Goal: Task Accomplishment & Management: Use online tool/utility

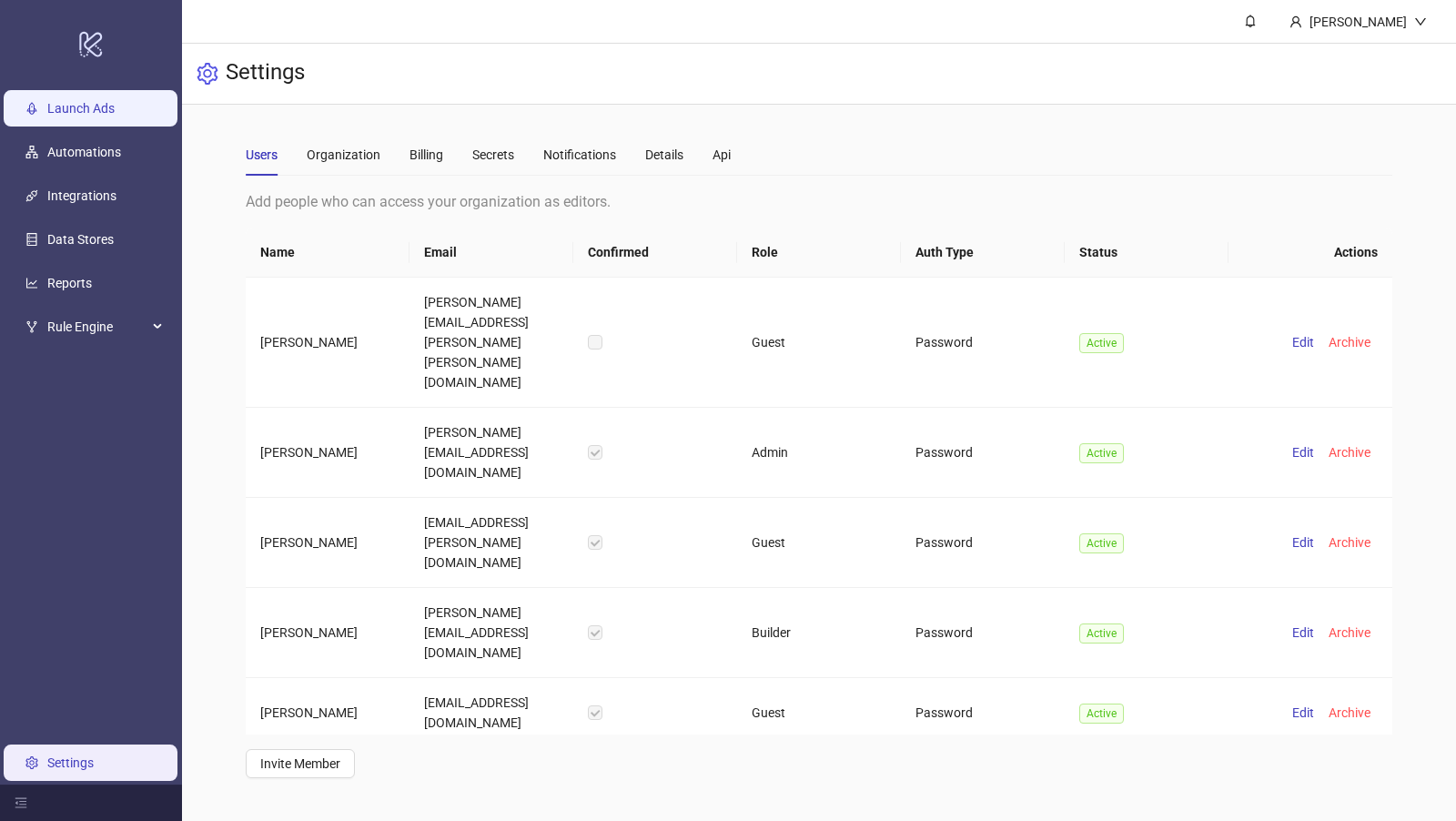
click at [70, 101] on link "Launch Ads" at bounding box center [81, 108] width 68 height 15
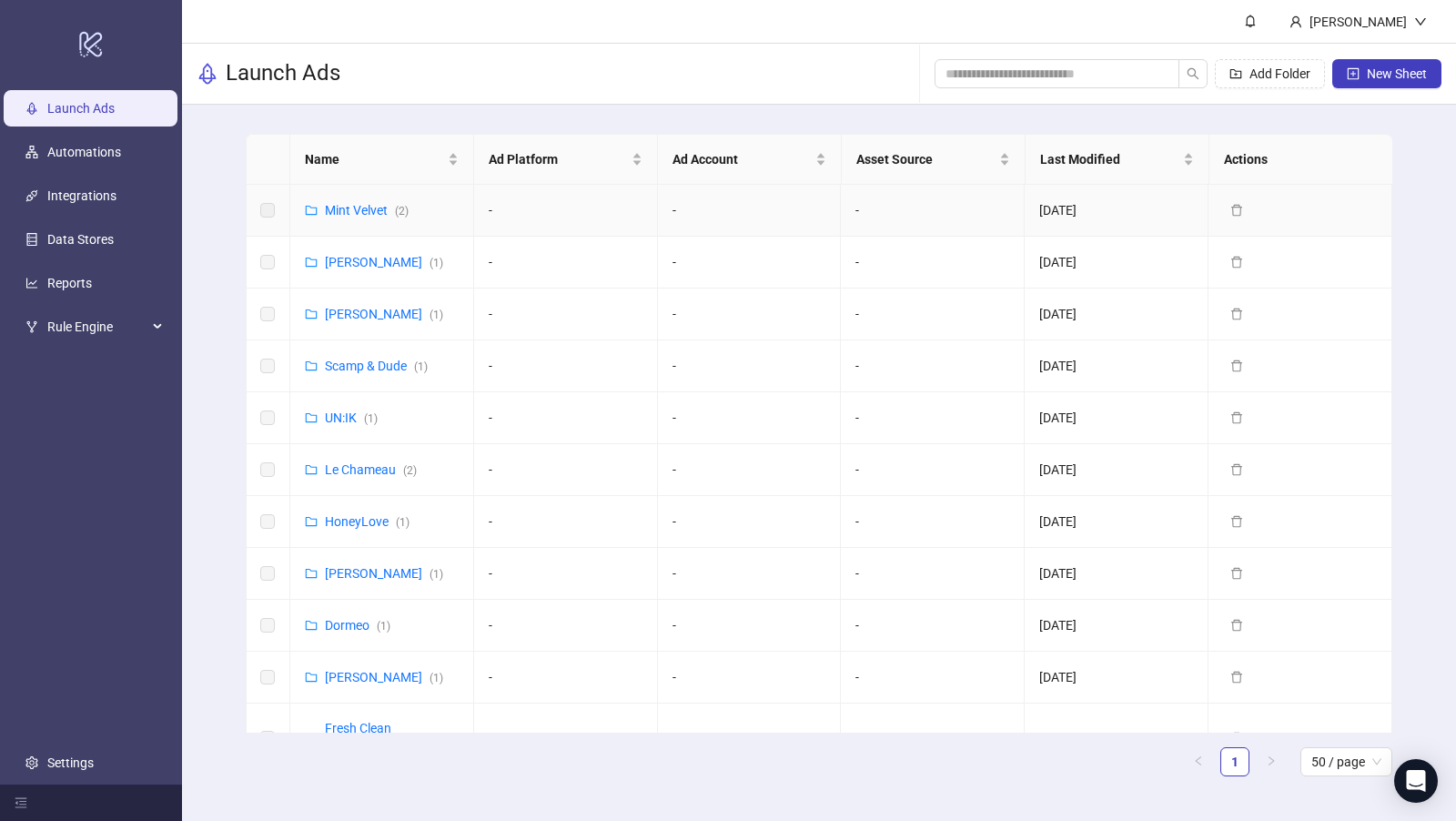
click at [360, 210] on link "Mint Velvet ( 2 )" at bounding box center [366, 210] width 83 height 15
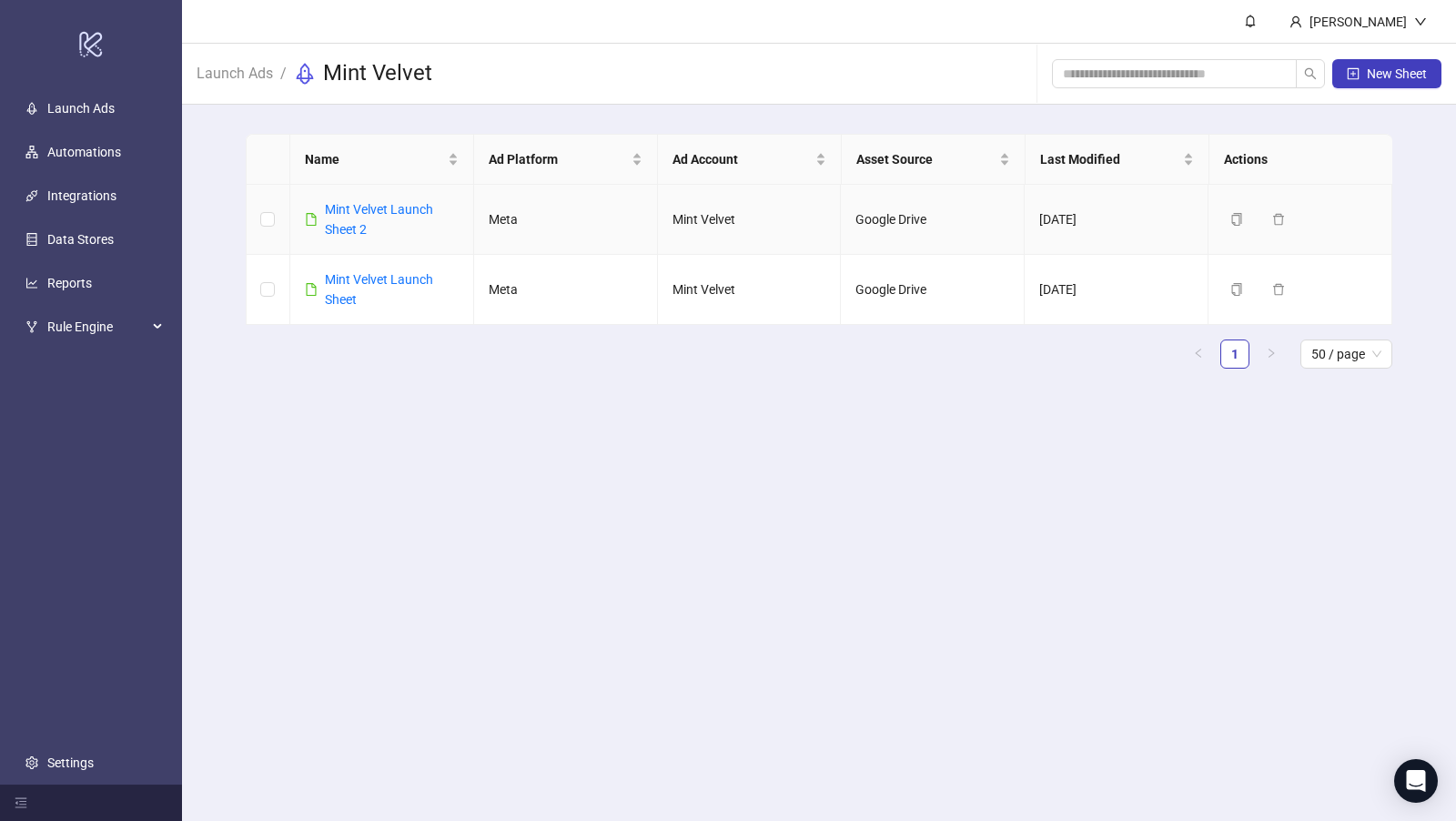
click at [360, 210] on link "Mint Velvet Launch Sheet 2" at bounding box center [378, 219] width 108 height 34
click at [360, 208] on link "Mint Velvet Launch Sheet 2" at bounding box center [378, 219] width 108 height 34
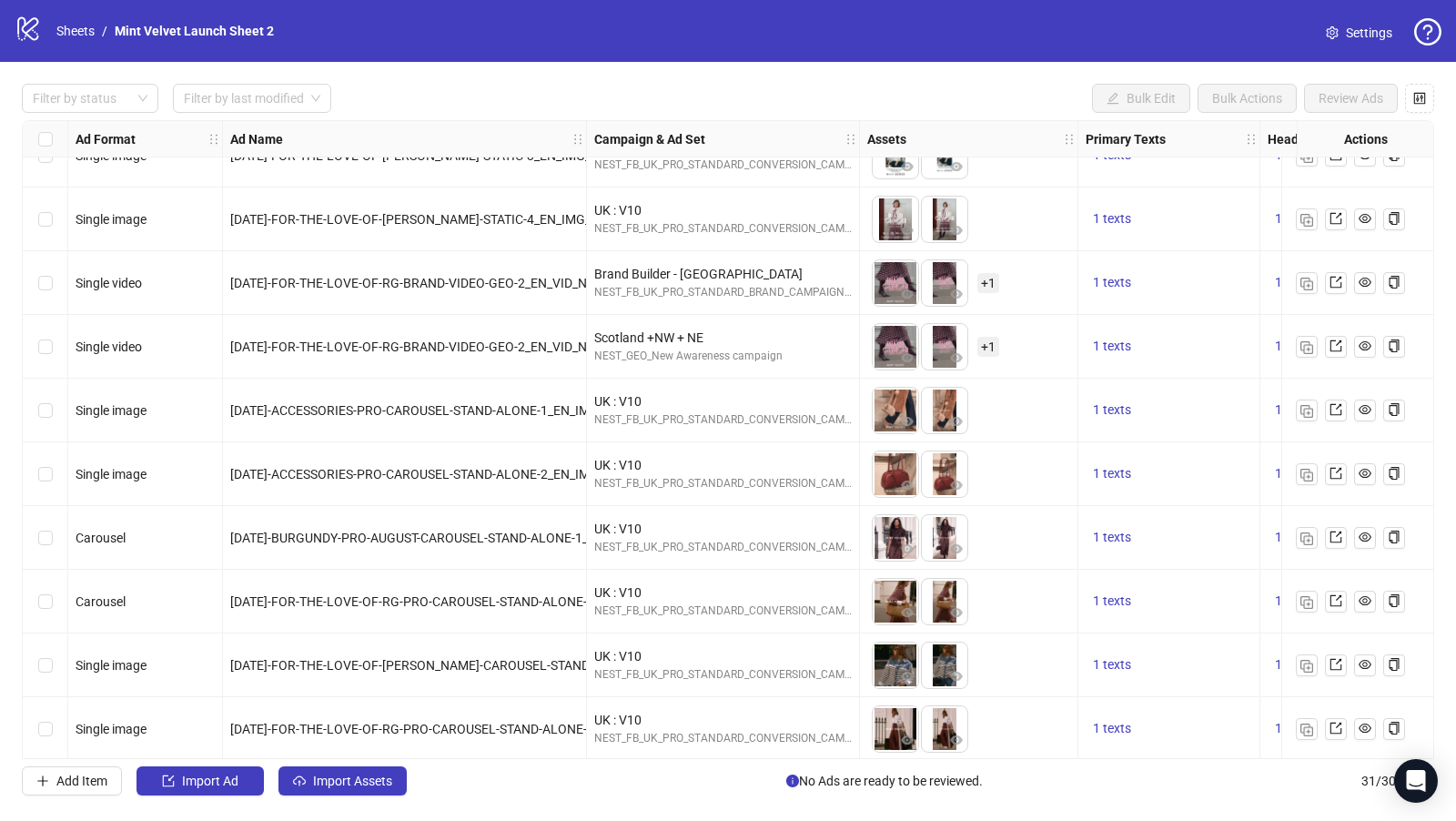
scroll to position [1379, 0]
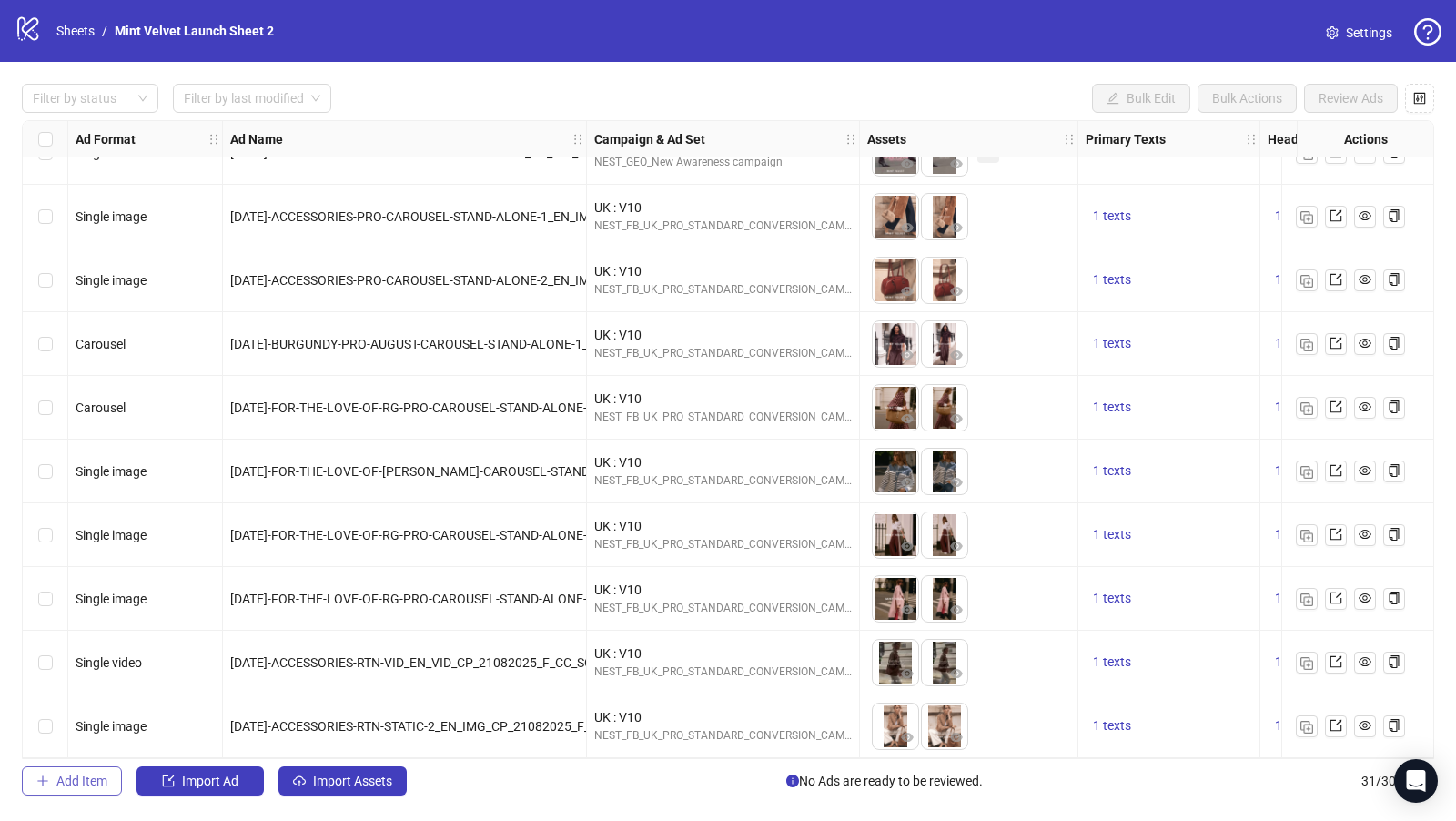
click at [81, 778] on span "Add Item" at bounding box center [82, 781] width 51 height 15
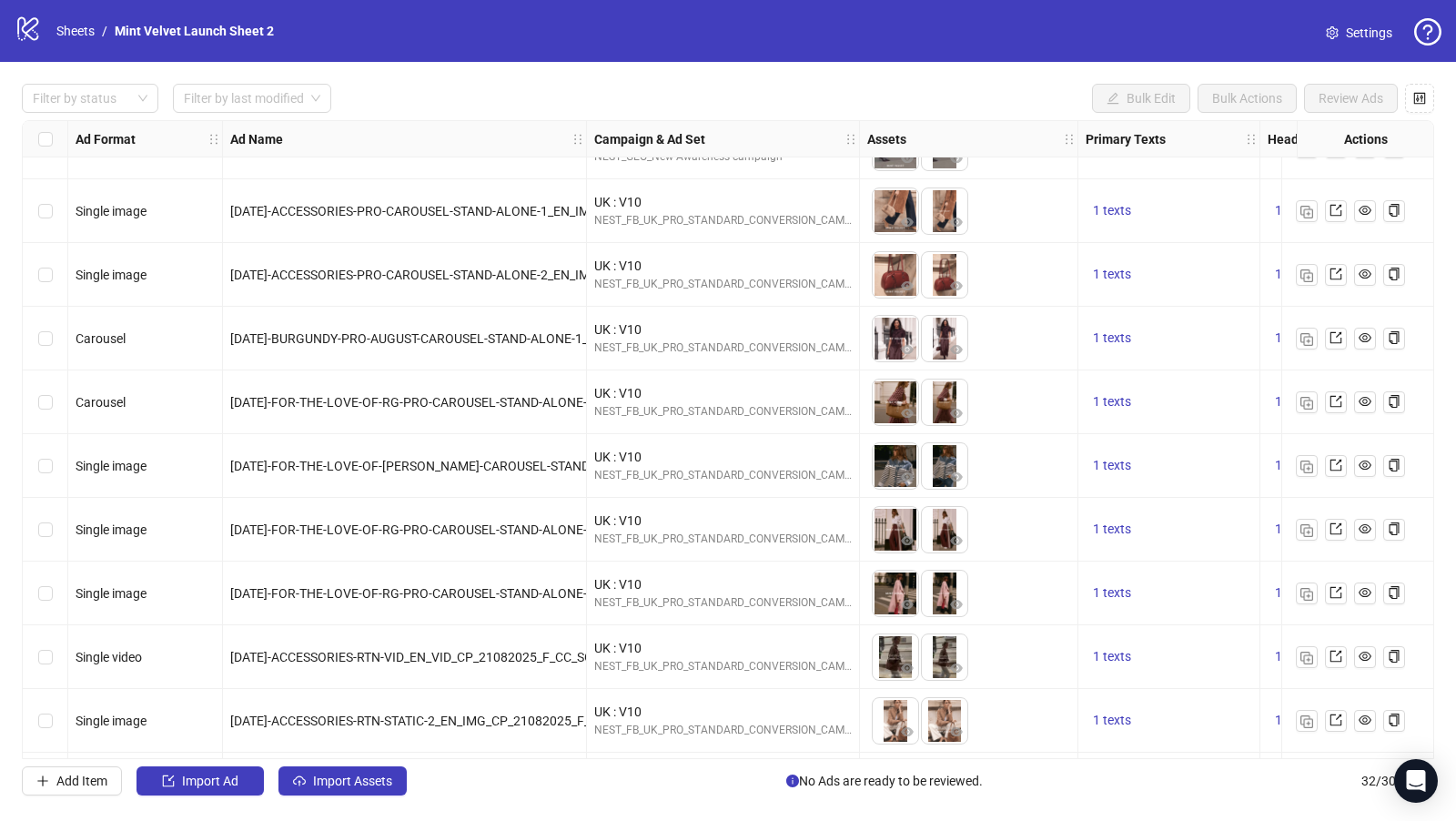
scroll to position [1443, 0]
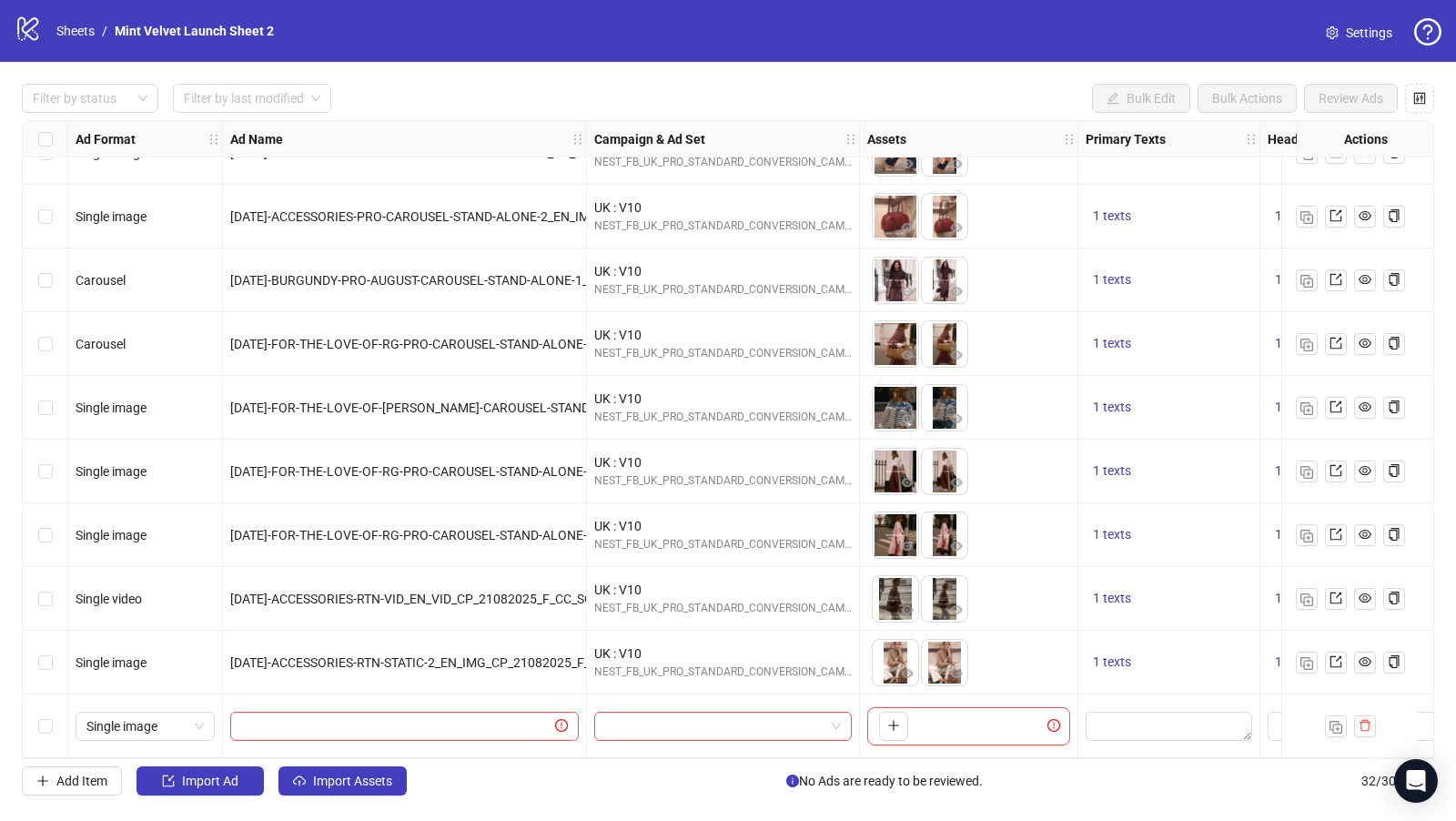
click at [27, 28] on icon "logo/logo-mobile" at bounding box center [28, 28] width 27 height 27
click at [73, 34] on link "Sheets" at bounding box center [75, 32] width 45 height 20
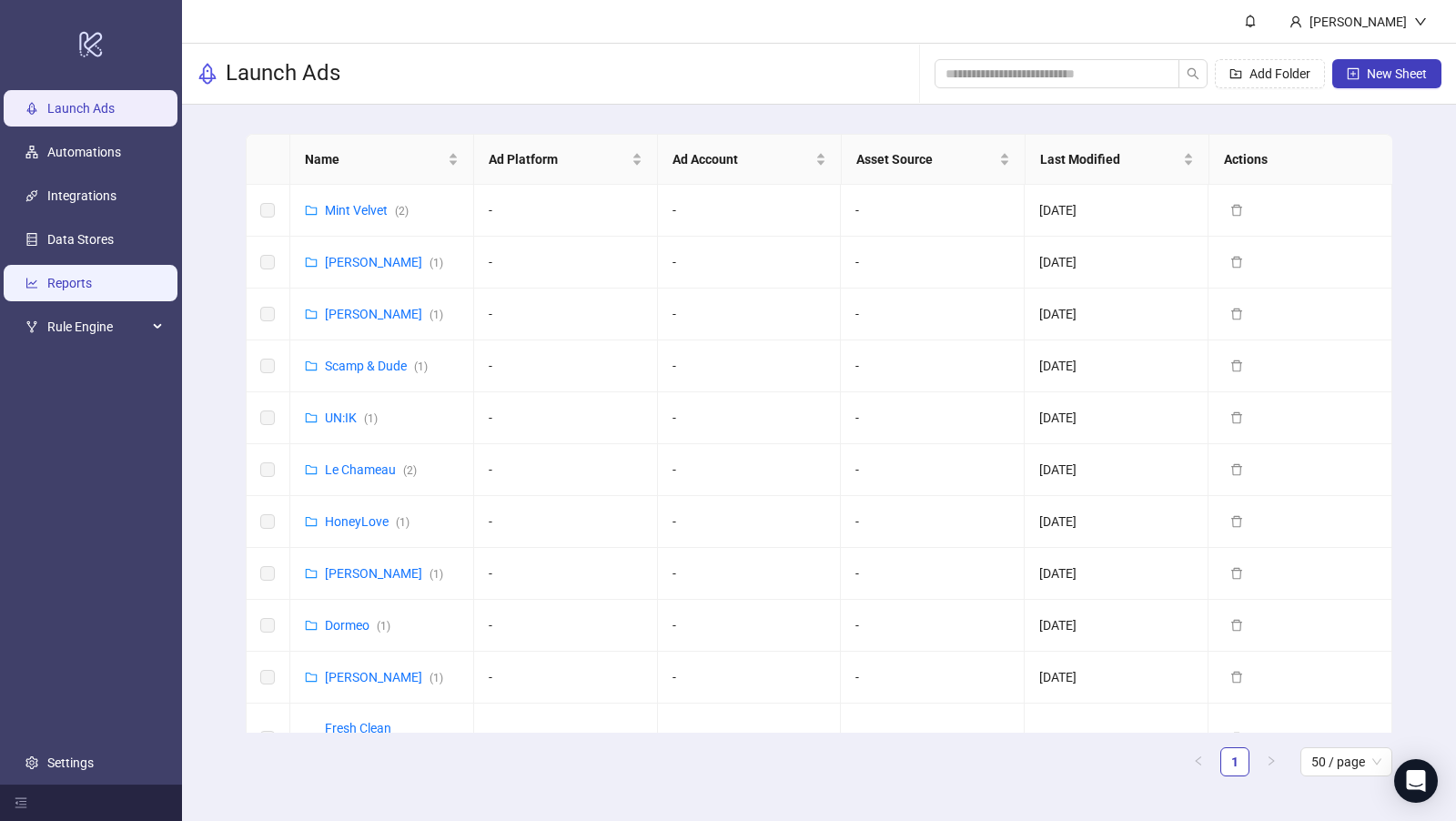
click at [49, 278] on link "Reports" at bounding box center [70, 283] width 44 height 15
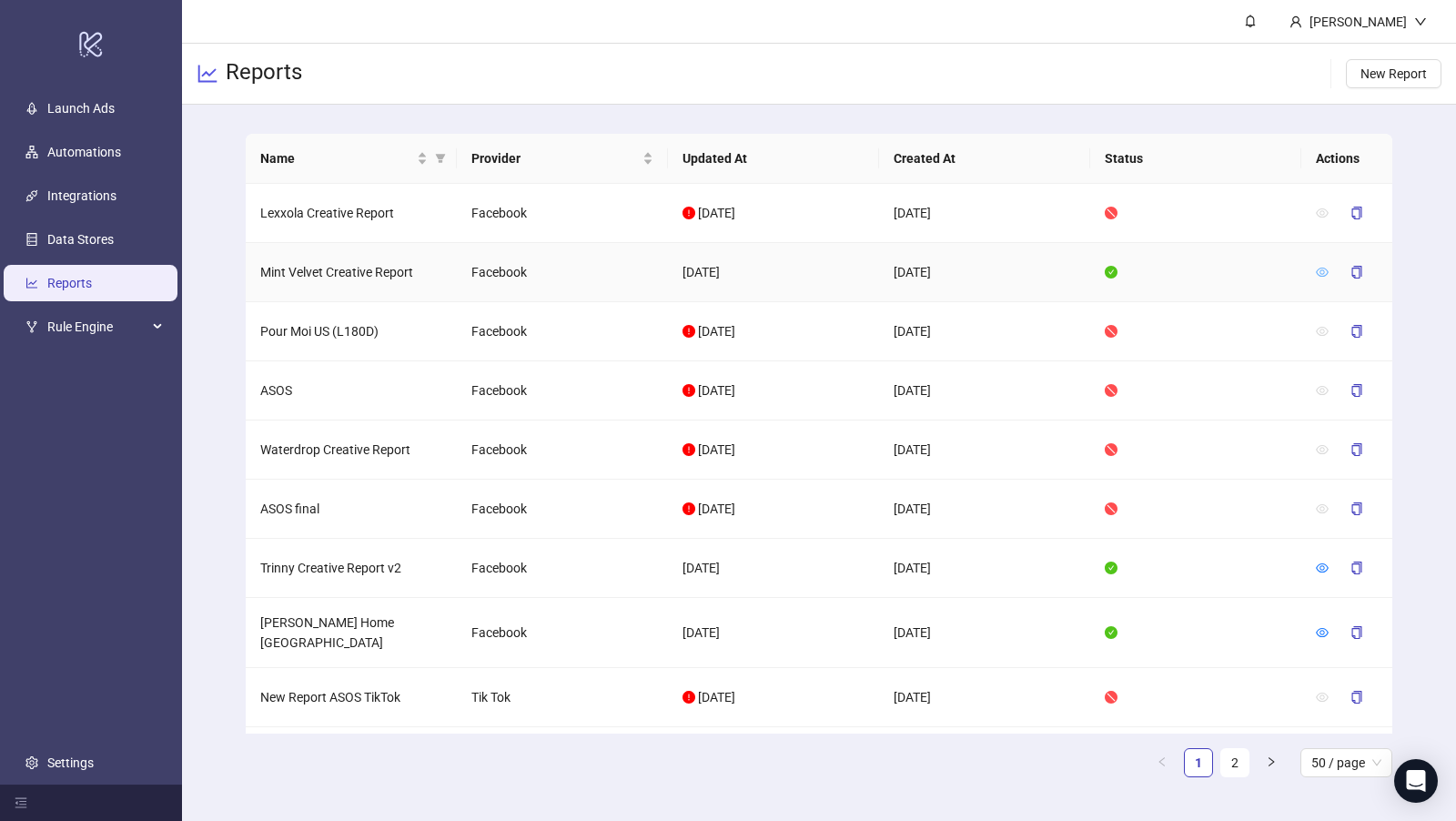
click at [1320, 271] on icon "eye" at bounding box center [1323, 272] width 13 height 9
